Goal: Transaction & Acquisition: Book appointment/travel/reservation

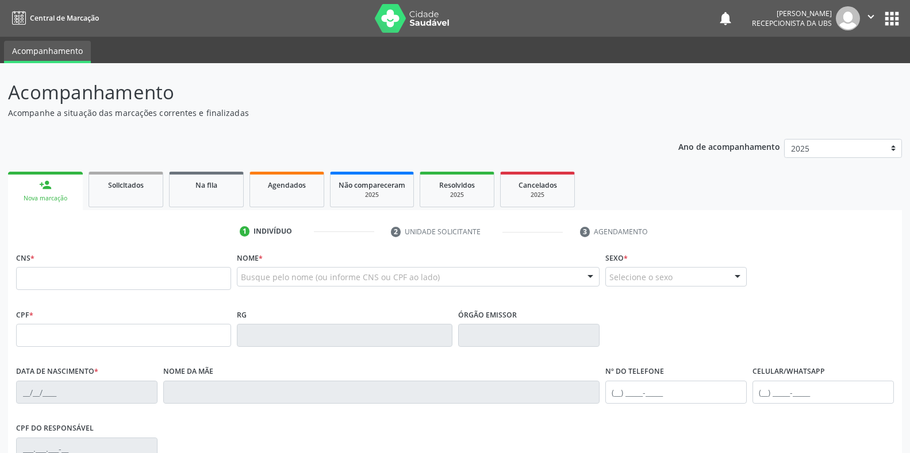
click at [122, 281] on input "text" at bounding box center [123, 278] width 215 height 23
type input "898 0037 2239 7784"
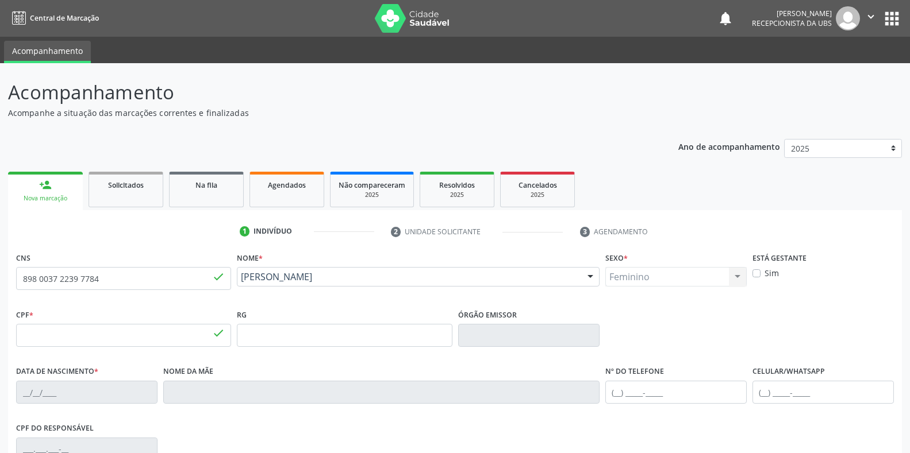
type input "025.133.764-20"
type input "2[DATE]"
type input "[PERSON_NAME] da Conceicao"
type input "[PHONE_NUMBER]"
type input "030.283.464-86"
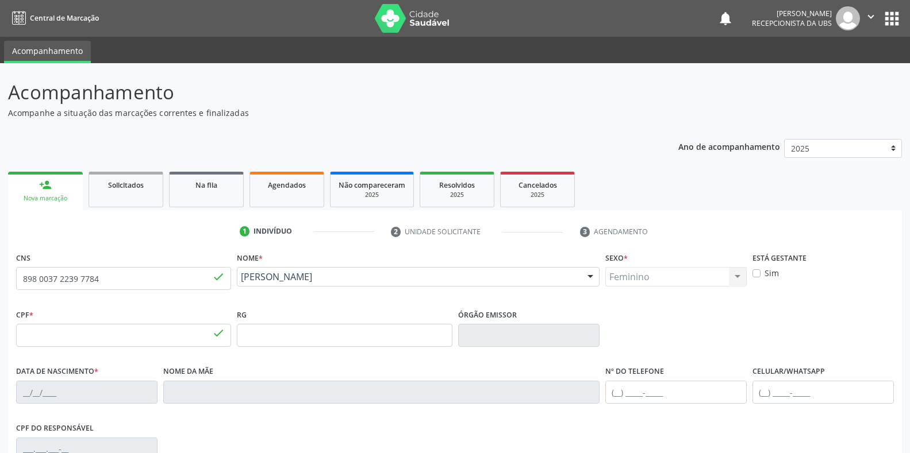
type input "S/N"
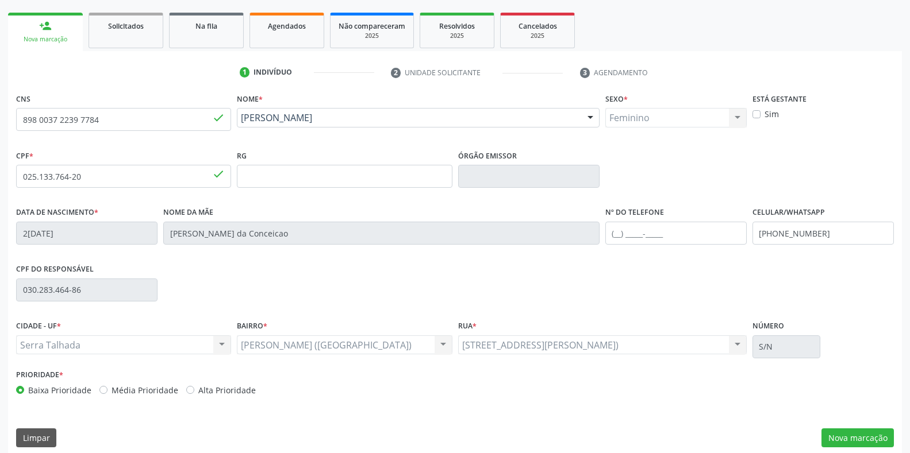
scroll to position [169, 0]
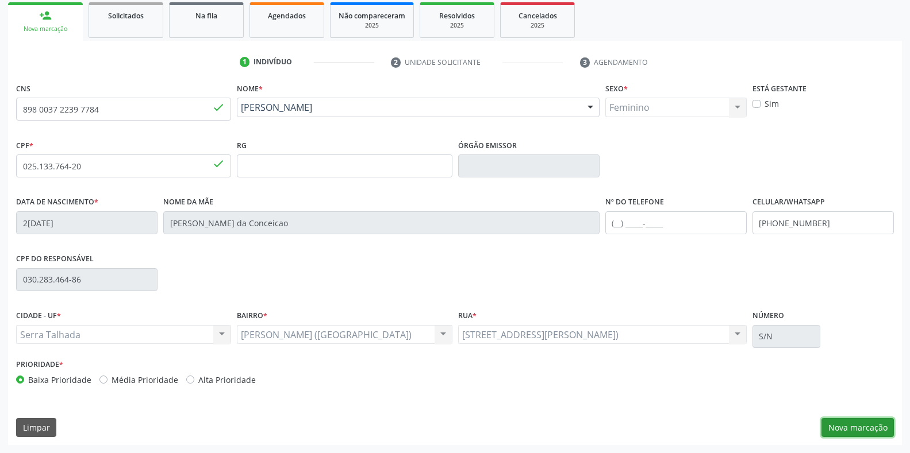
click at [844, 429] on button "Nova marcação" at bounding box center [857, 428] width 72 height 20
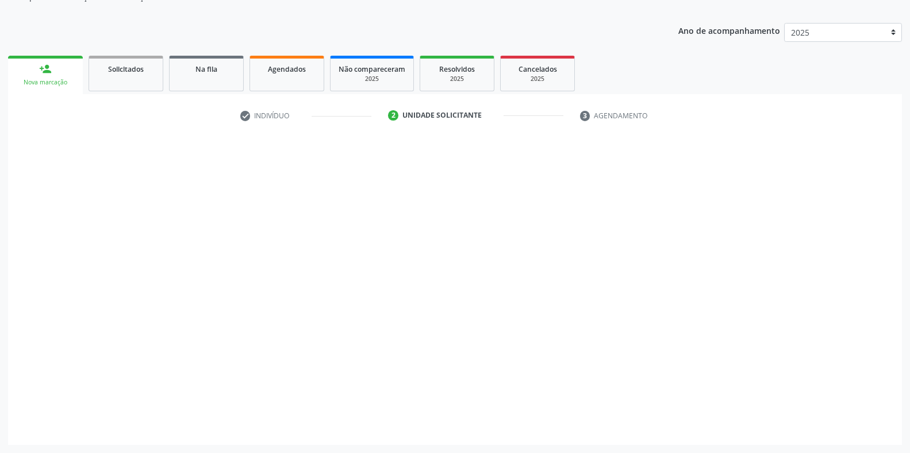
scroll to position [116, 0]
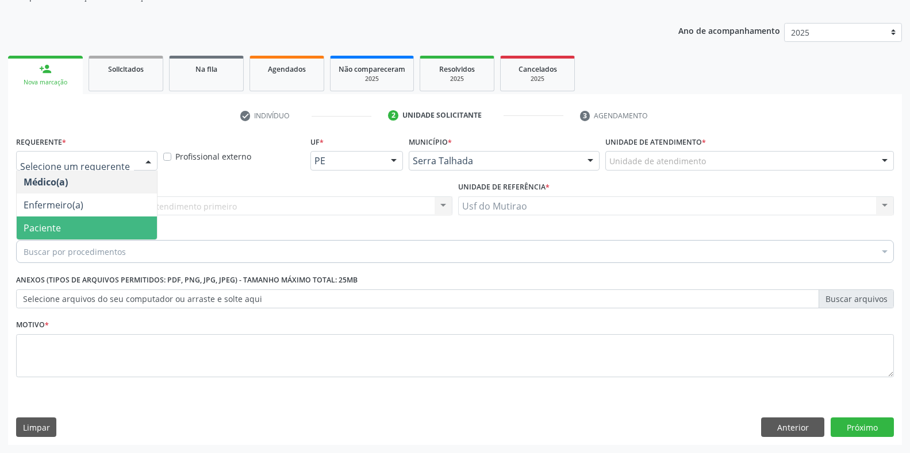
click at [51, 227] on span "Paciente" at bounding box center [42, 228] width 37 height 13
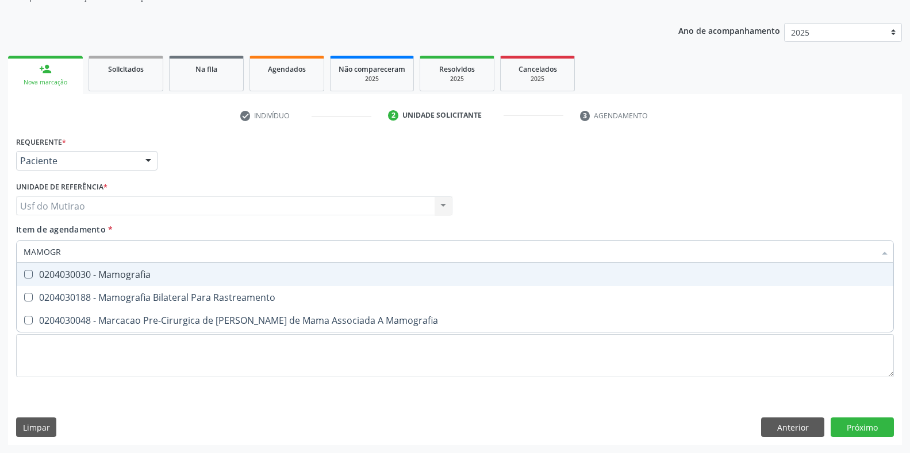
type input "MAMOGRA"
click at [110, 296] on div "0204030188 - Mamografia Bilateral Para Rastreamento" at bounding box center [455, 297] width 862 height 9
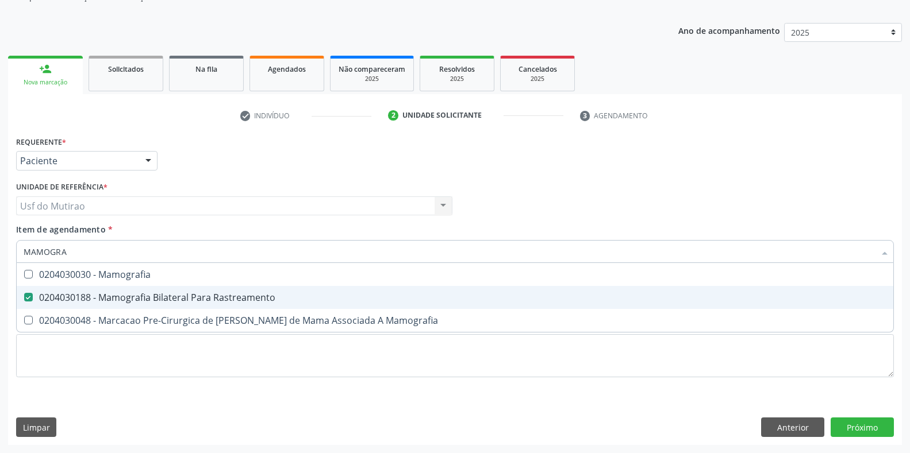
checkbox Rastreamento "true"
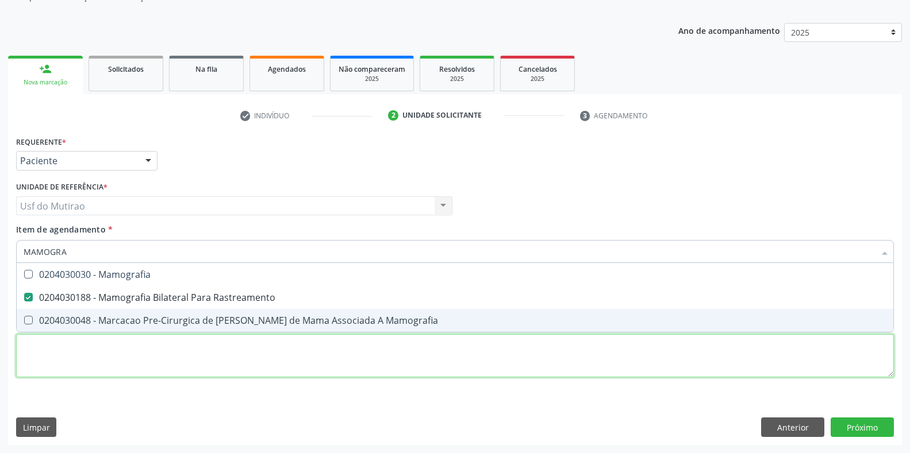
click at [172, 358] on div "Requerente * Paciente Médico(a) Enfermeiro(a) Paciente Nenhum resultado encontr…" at bounding box center [454, 263] width 877 height 260
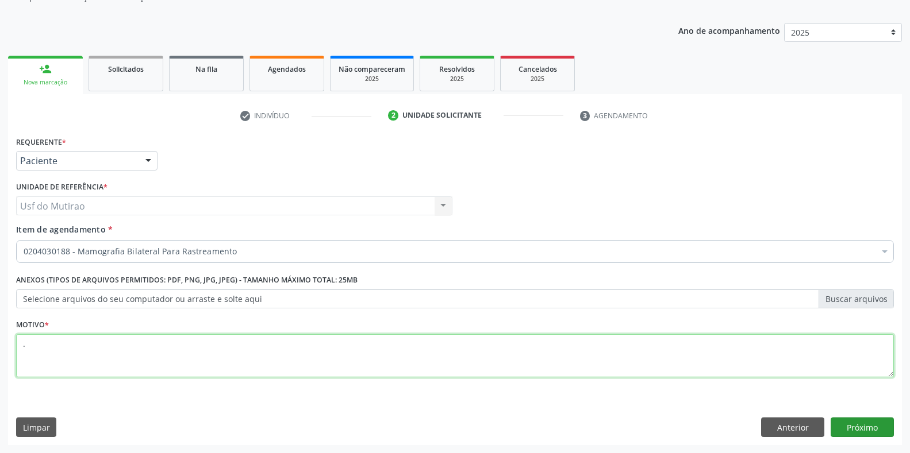
type textarea "."
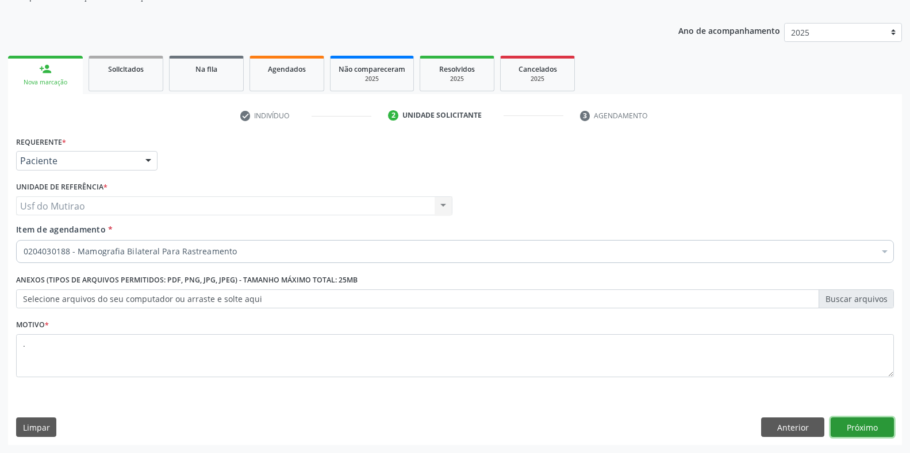
click at [854, 424] on button "Próximo" at bounding box center [861, 428] width 63 height 20
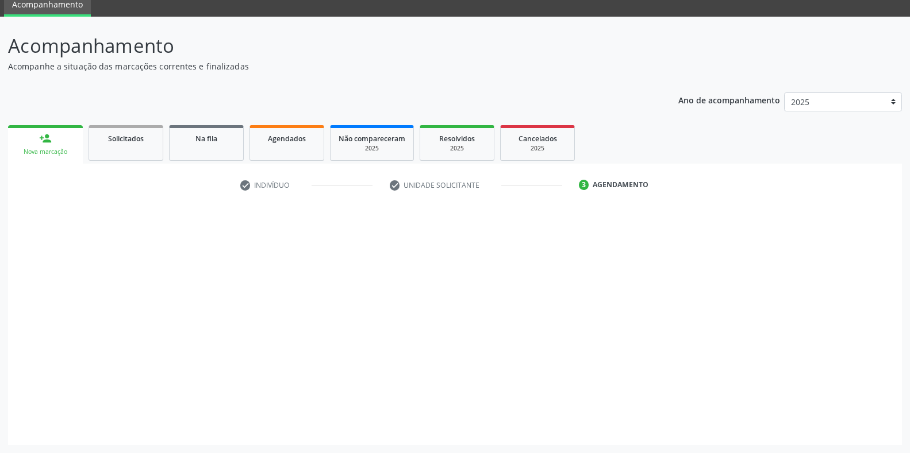
scroll to position [47, 0]
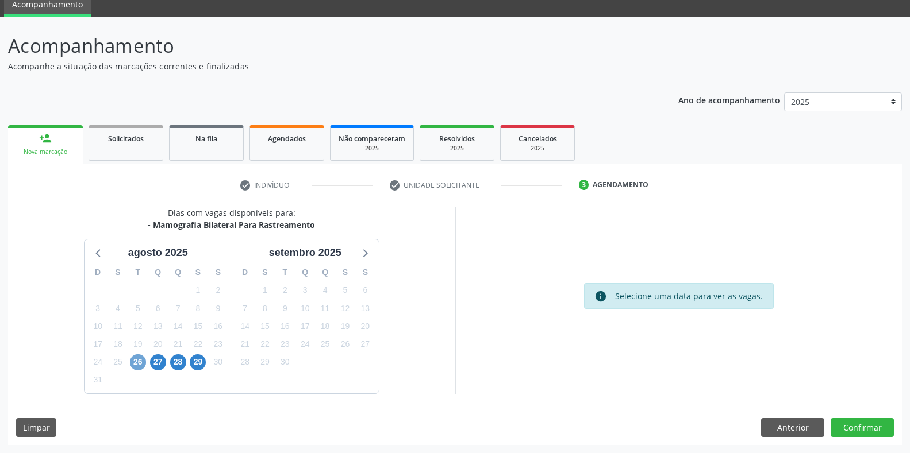
click at [138, 359] on span "26" at bounding box center [138, 363] width 16 height 16
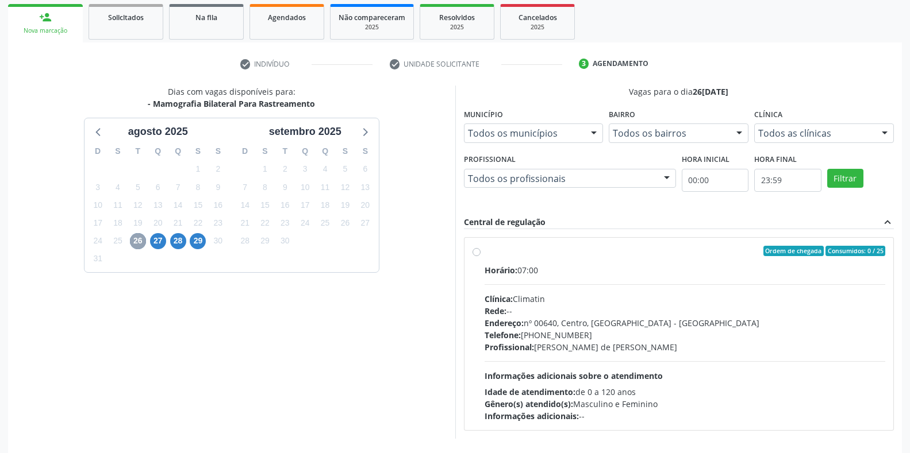
scroll to position [213, 0]
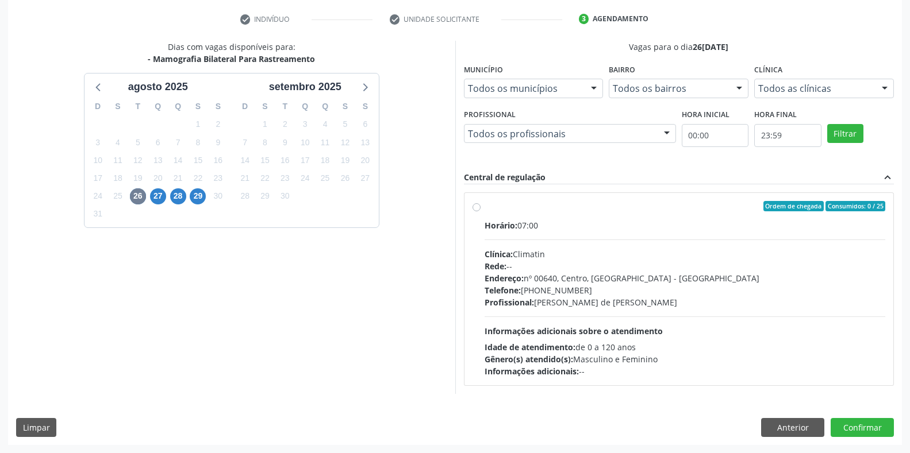
click at [526, 229] on div "Horário: 07:00" at bounding box center [684, 225] width 401 height 12
click at [480, 211] on input "Ordem de chegada Consumidos: 0 / 25 Horário: 07:00 Clínica: Climatin Rede: -- E…" at bounding box center [476, 206] width 8 height 10
radio input "true"
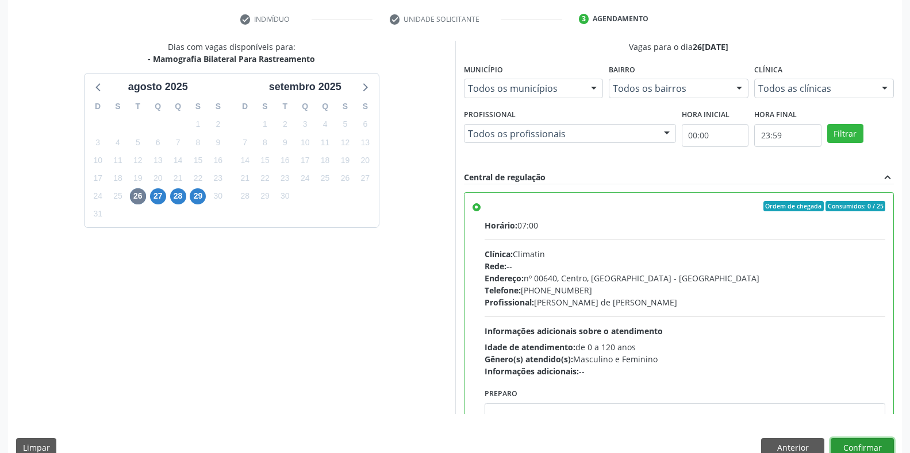
click at [877, 446] on button "Confirmar" at bounding box center [861, 448] width 63 height 20
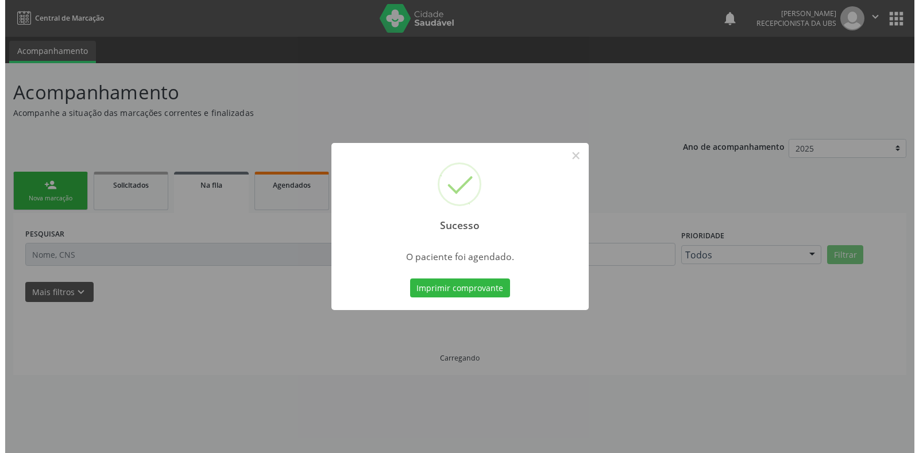
scroll to position [0, 0]
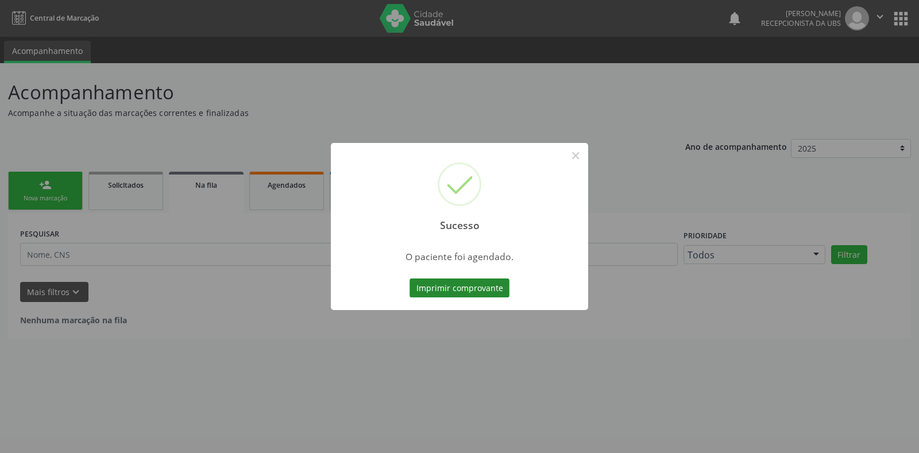
click at [443, 283] on button "Imprimir comprovante" at bounding box center [460, 289] width 100 height 20
